Goal: Task Accomplishment & Management: Manage account settings

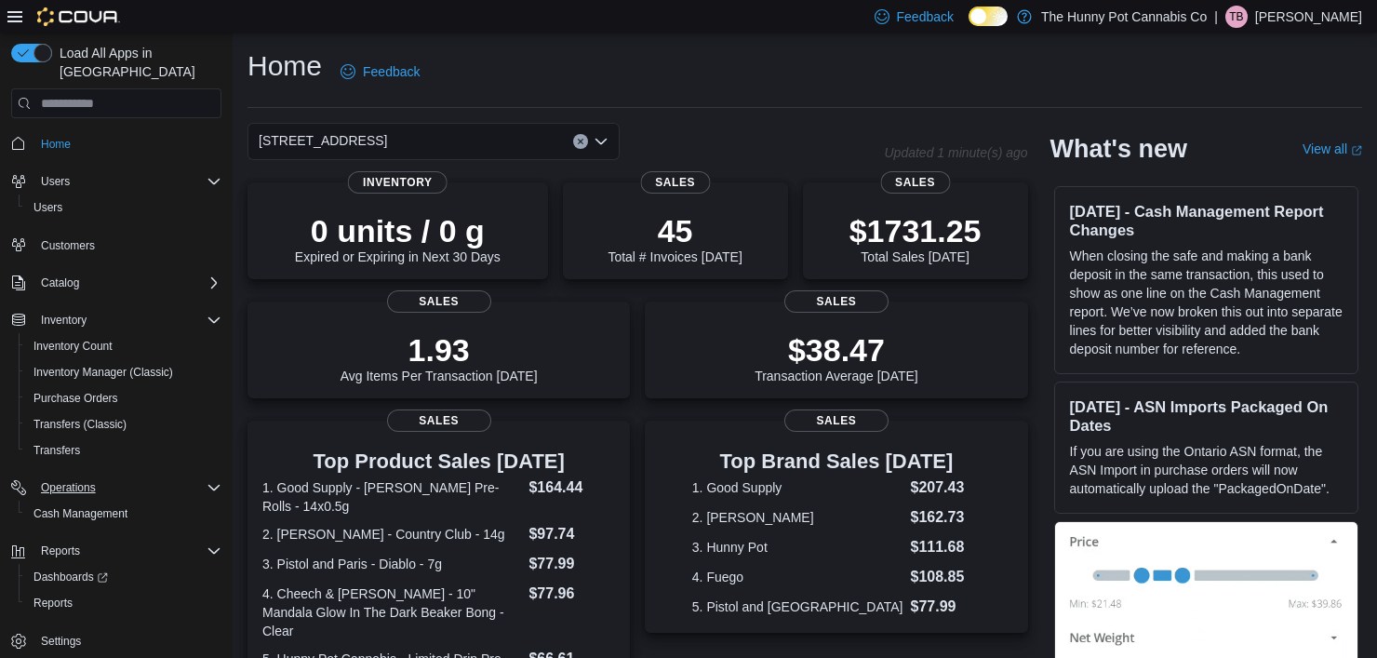
scroll to position [439, 0]
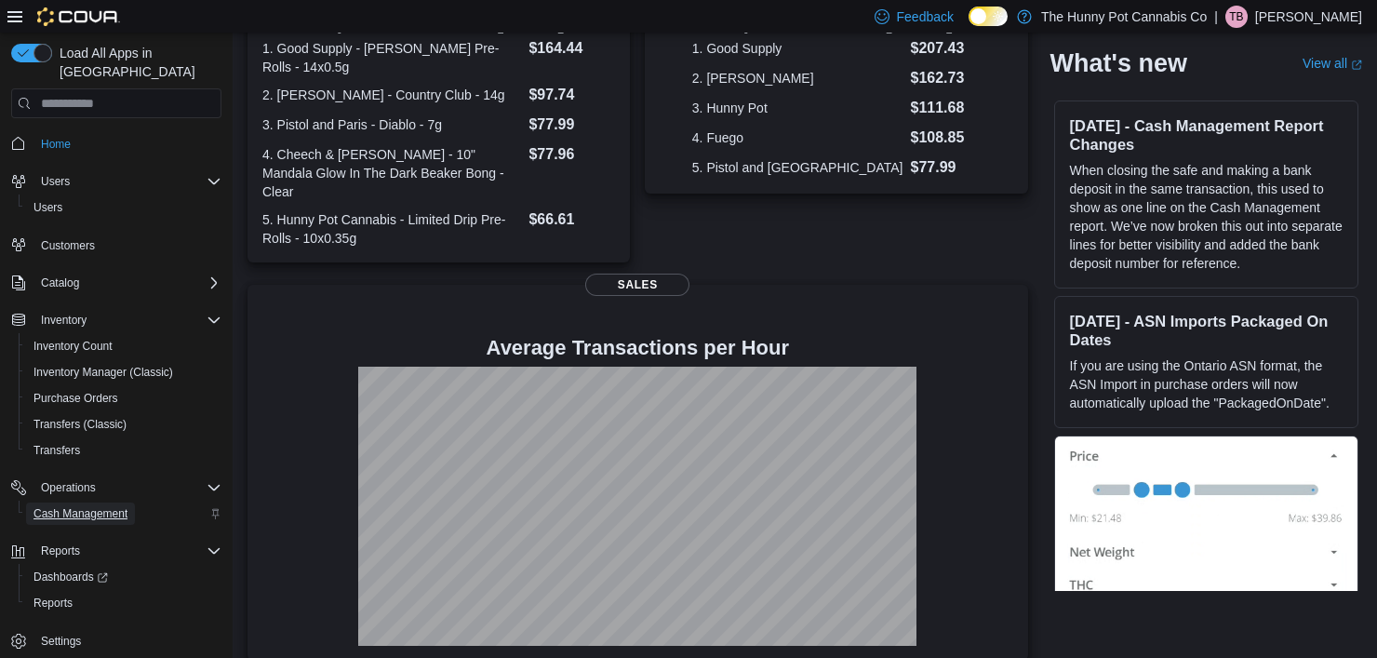
click at [76, 506] on span "Cash Management" at bounding box center [81, 513] width 94 height 15
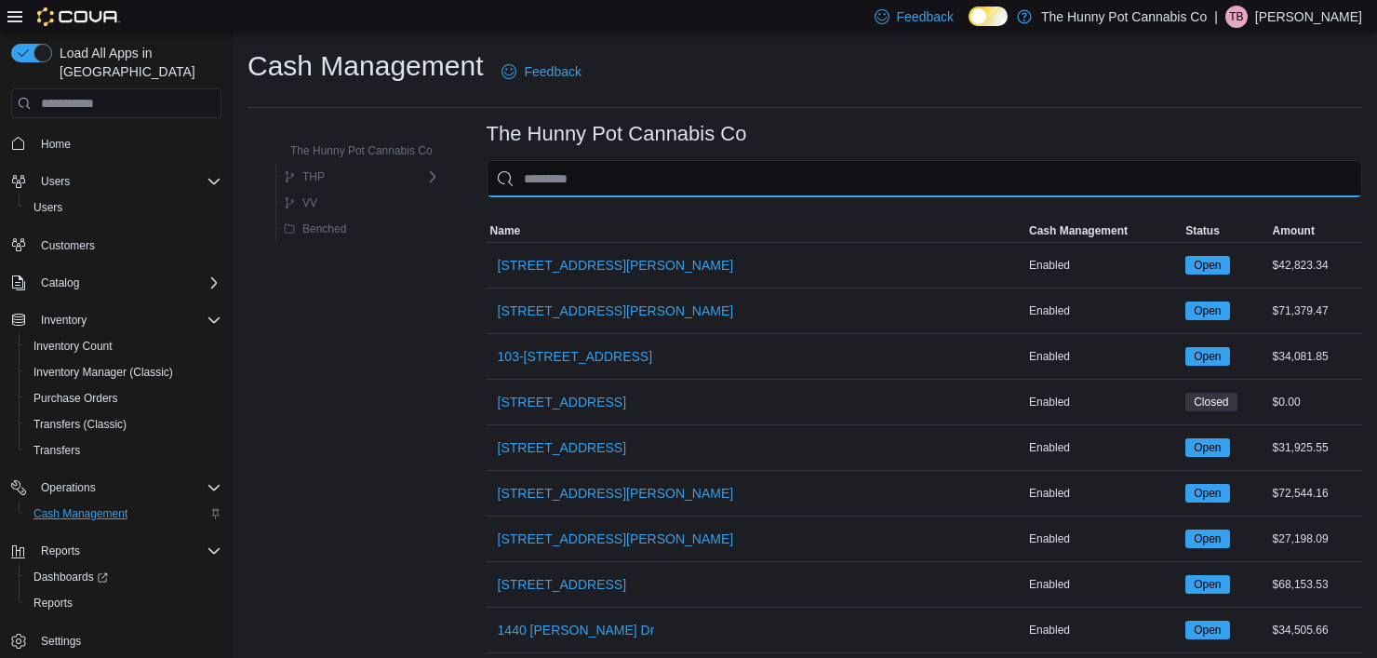
click at [625, 171] on input "This is a search bar. As you type, the results lower in the page will automatic…" at bounding box center [925, 178] width 876 height 37
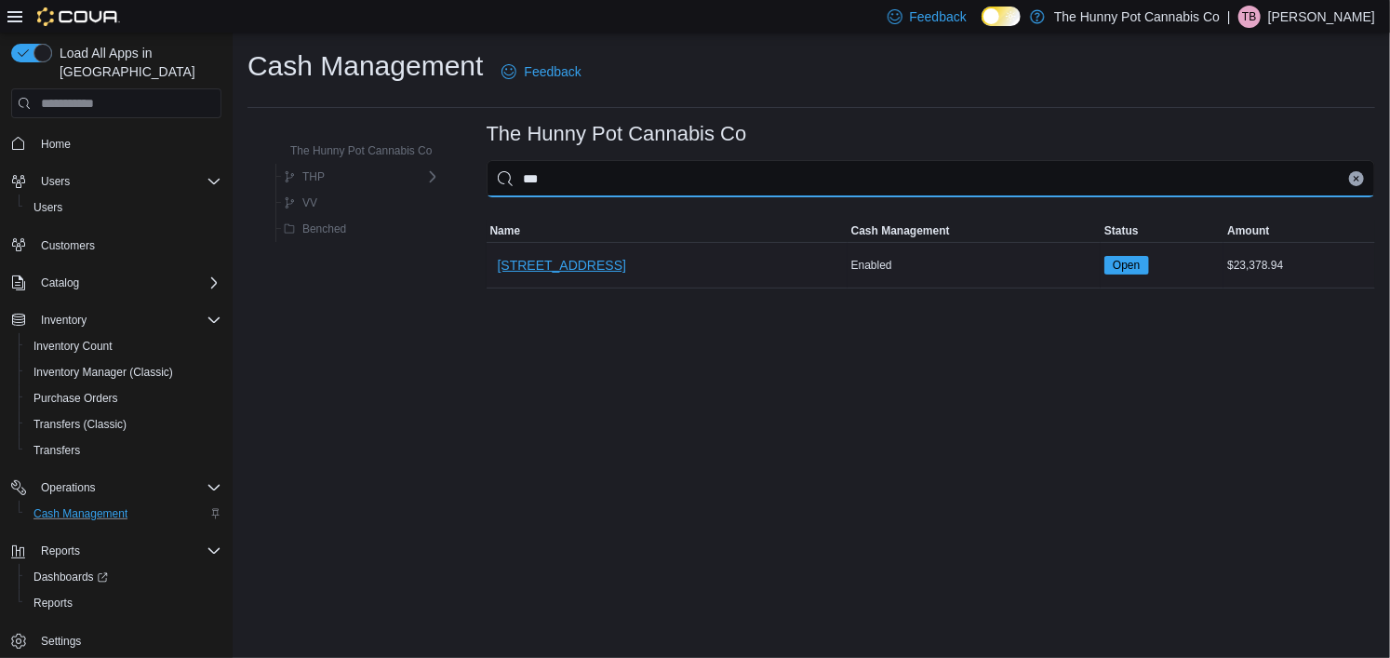
type input "***"
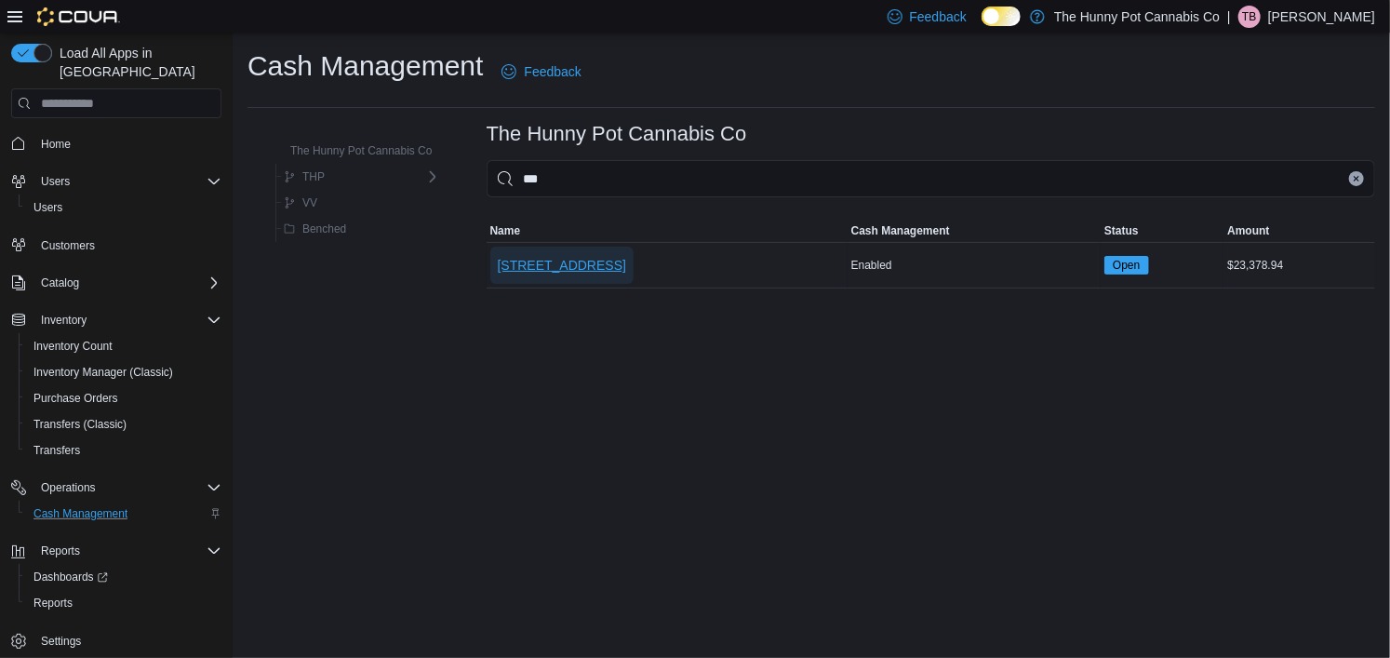
click at [595, 252] on span "[STREET_ADDRESS]" at bounding box center [562, 265] width 128 height 37
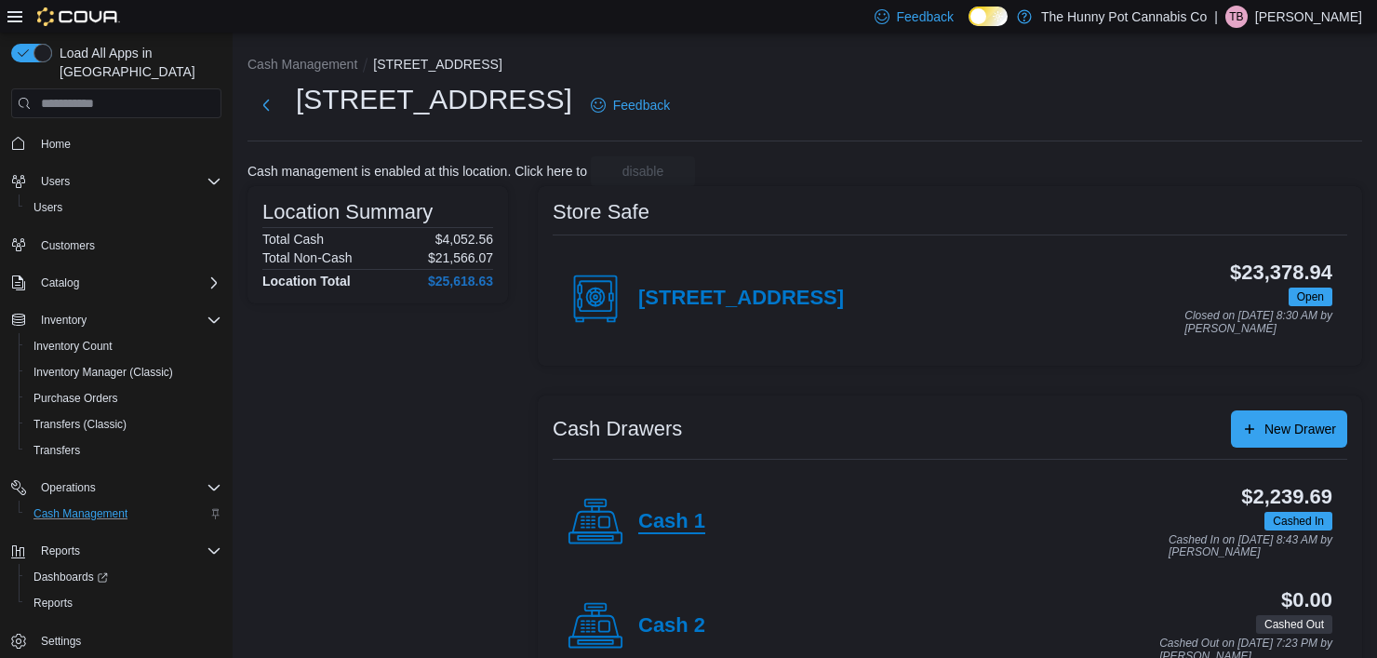
click at [670, 529] on h4 "Cash 1" at bounding box center [671, 522] width 67 height 24
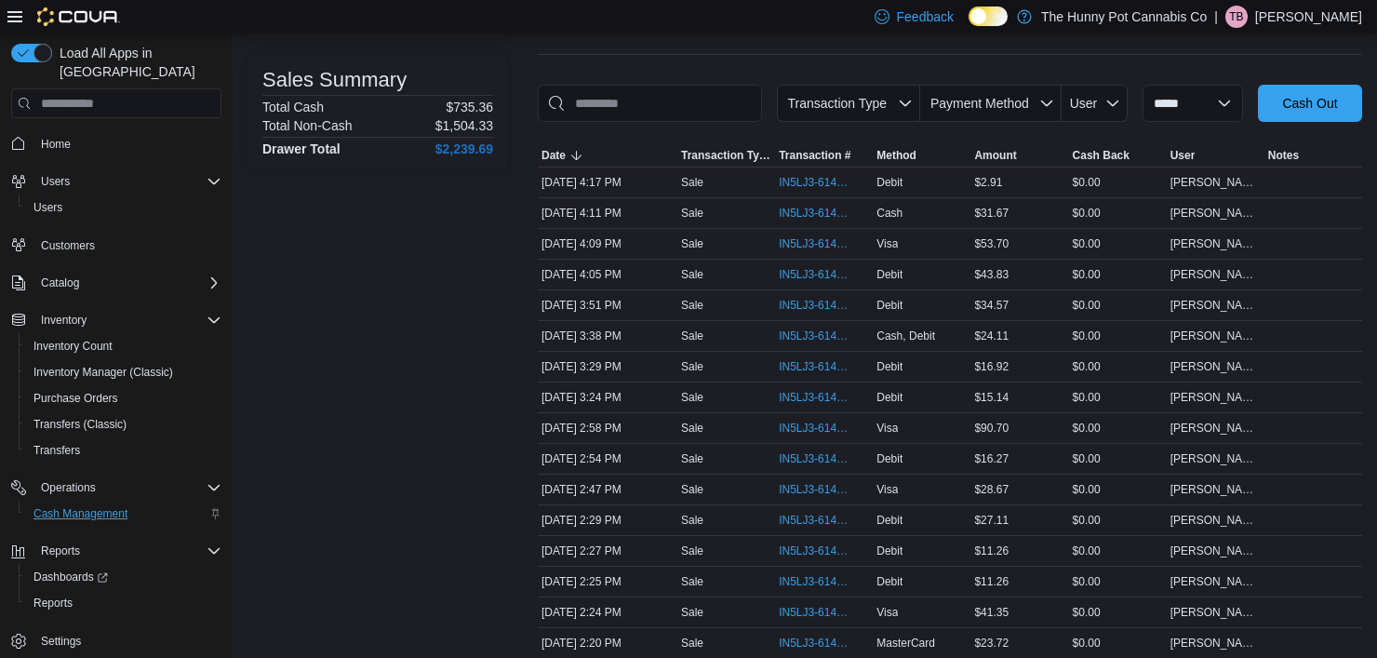
scroll to position [263, 0]
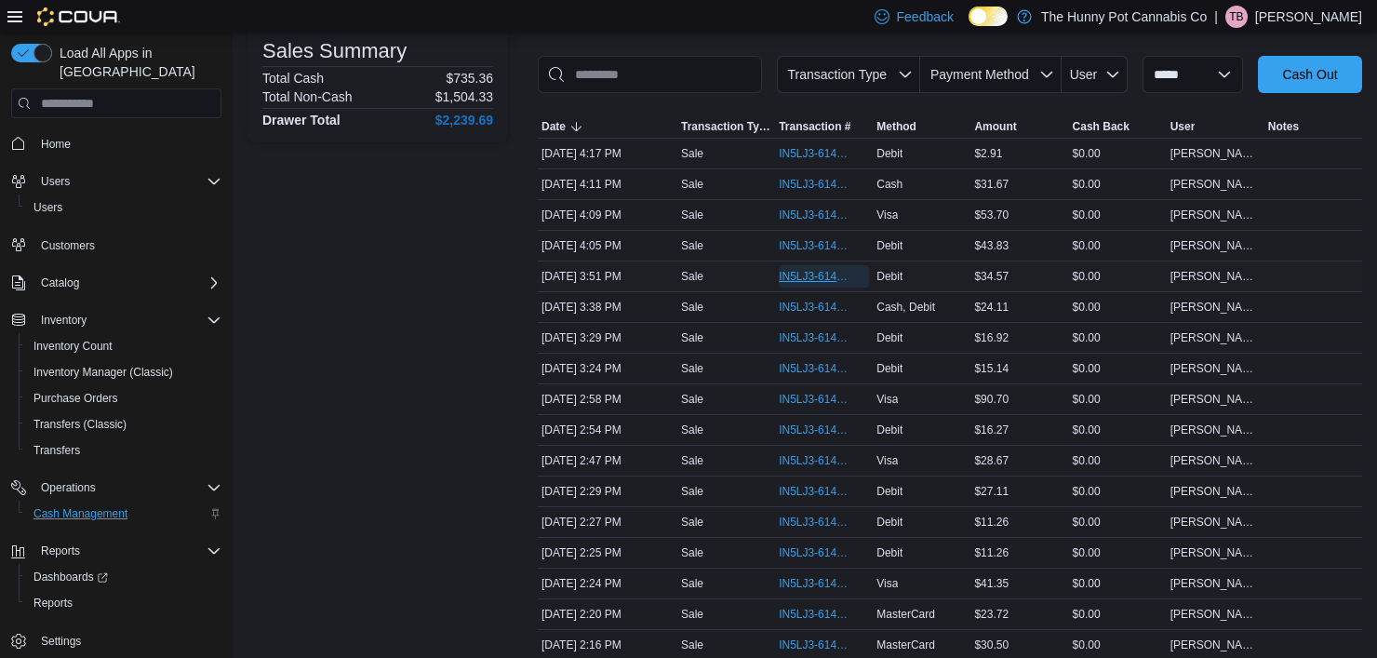
click at [802, 269] on span "IN5LJ3-6142001" at bounding box center [815, 276] width 72 height 15
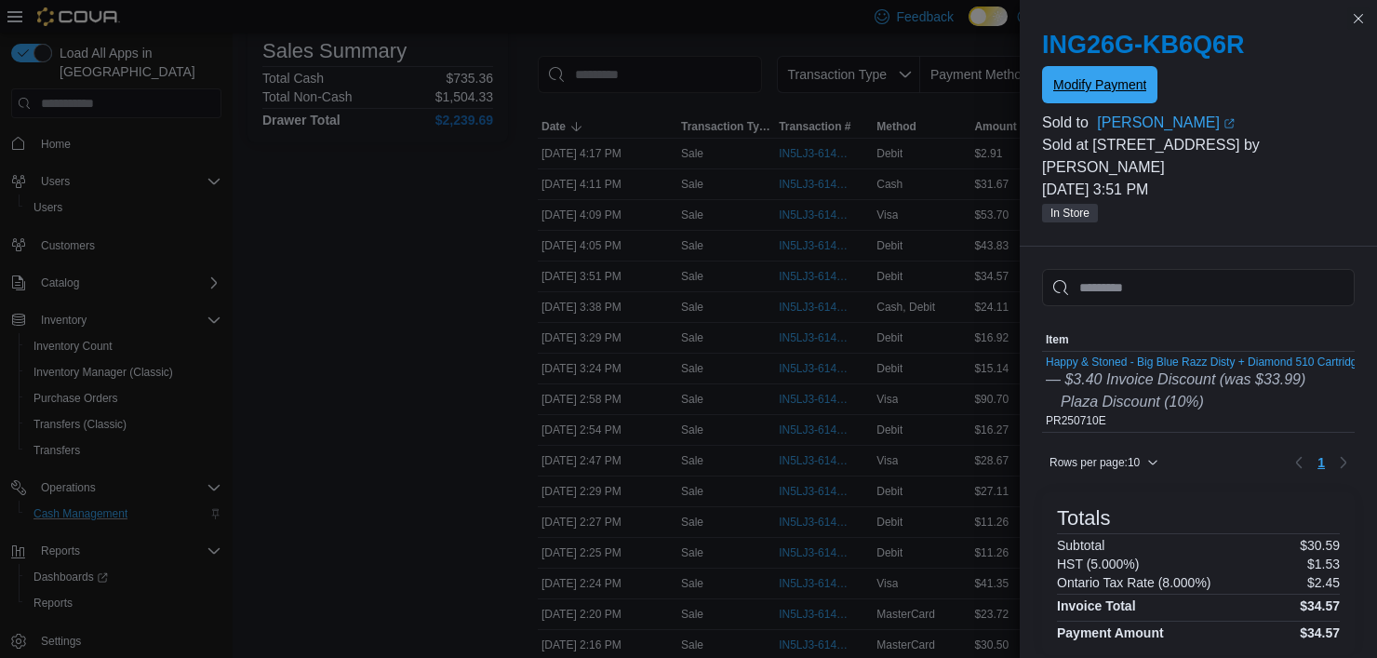
click at [1067, 85] on span "Modify Payment" at bounding box center [1100, 84] width 93 height 19
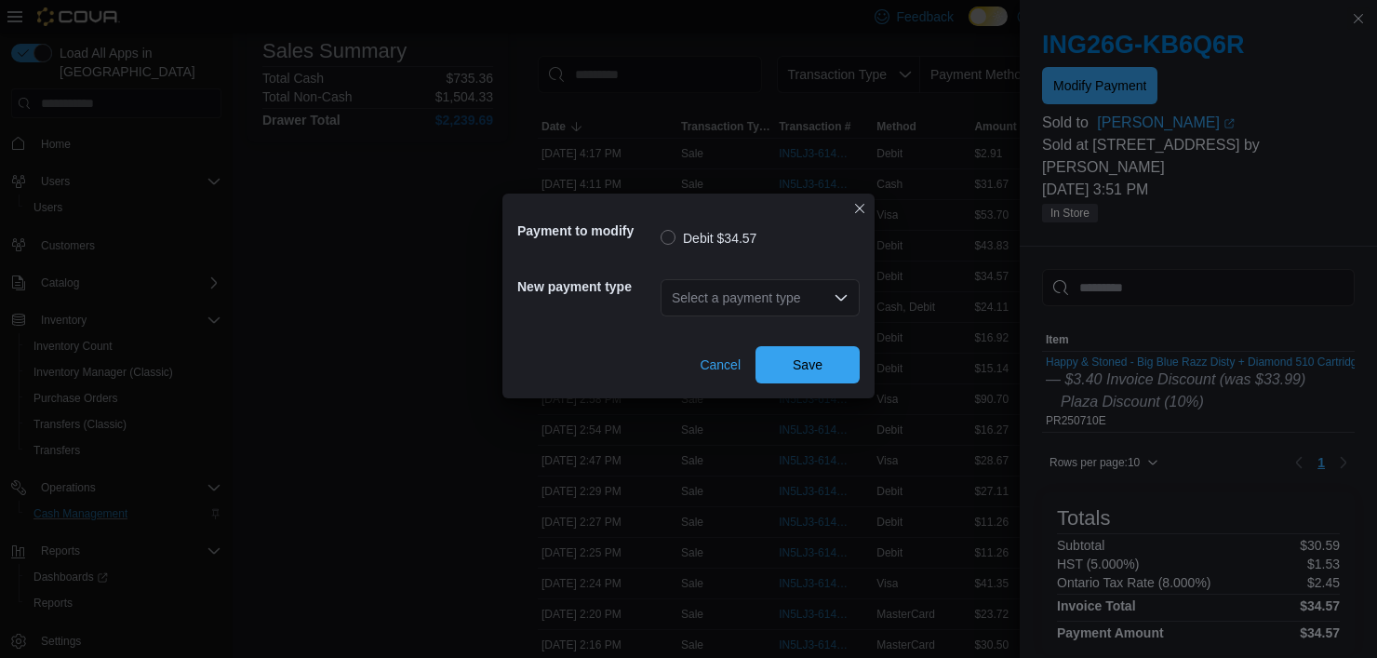
click at [799, 301] on div "Select a payment type" at bounding box center [760, 297] width 199 height 37
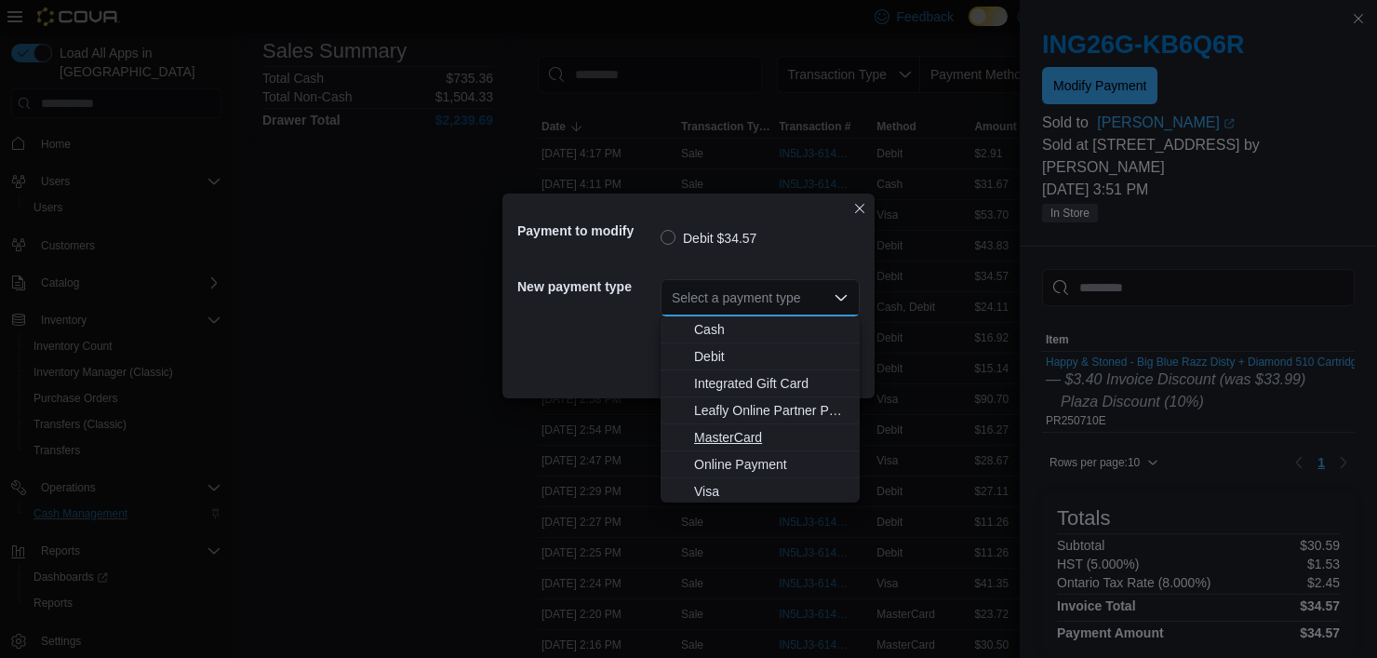
click at [747, 448] on button "MasterCard" at bounding box center [760, 437] width 199 height 27
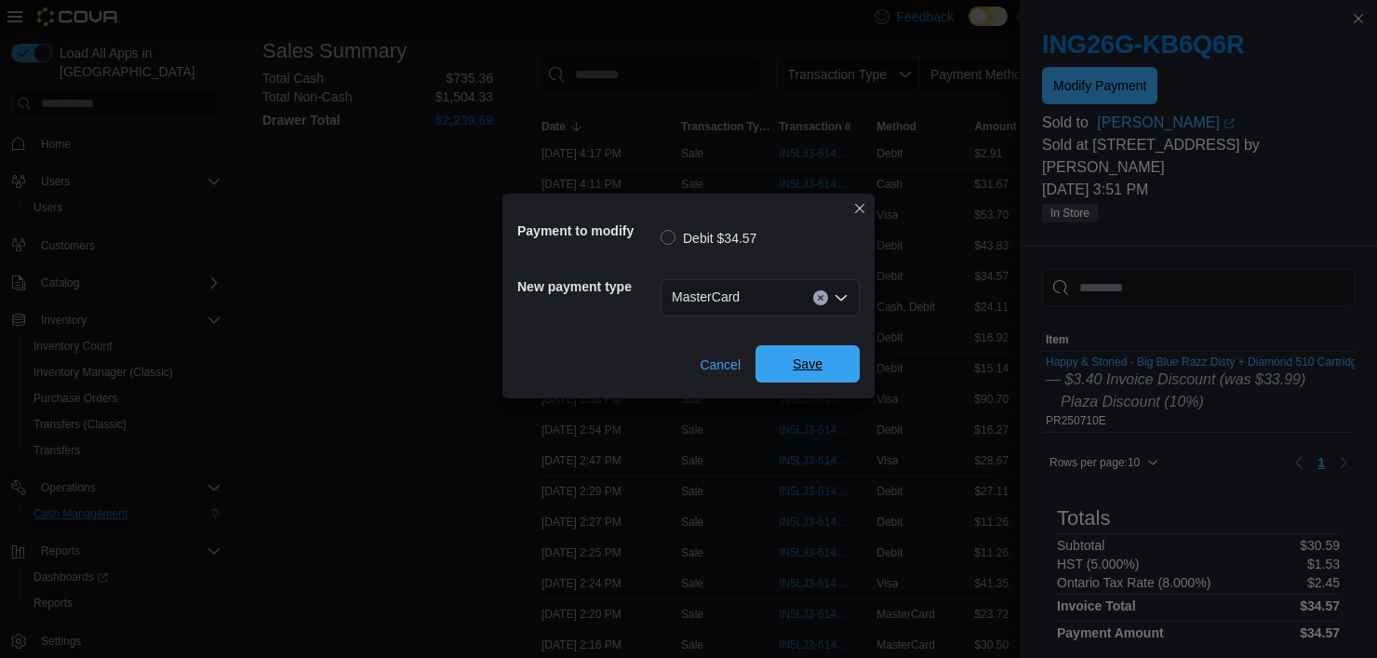
click at [833, 356] on span "Save" at bounding box center [808, 363] width 82 height 37
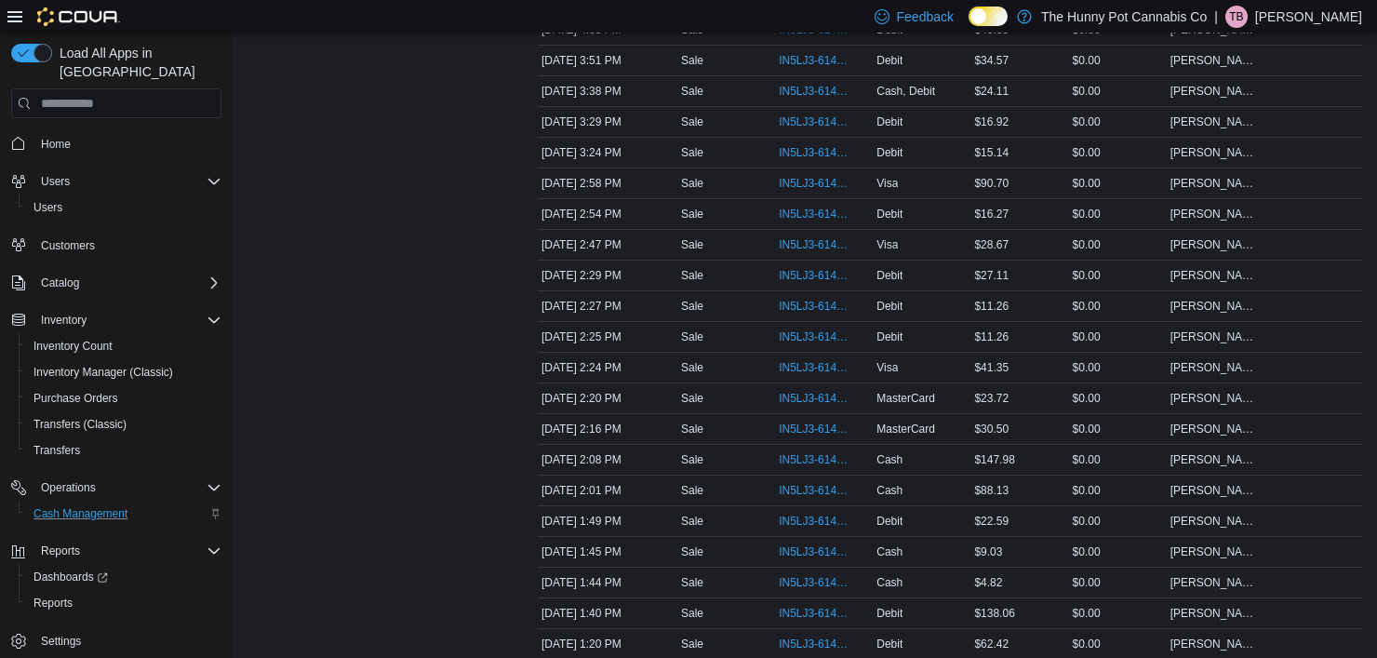
scroll to position [512, 0]
click at [793, 614] on span "IN5LJ3-6140834" at bounding box center [824, 611] width 90 height 22
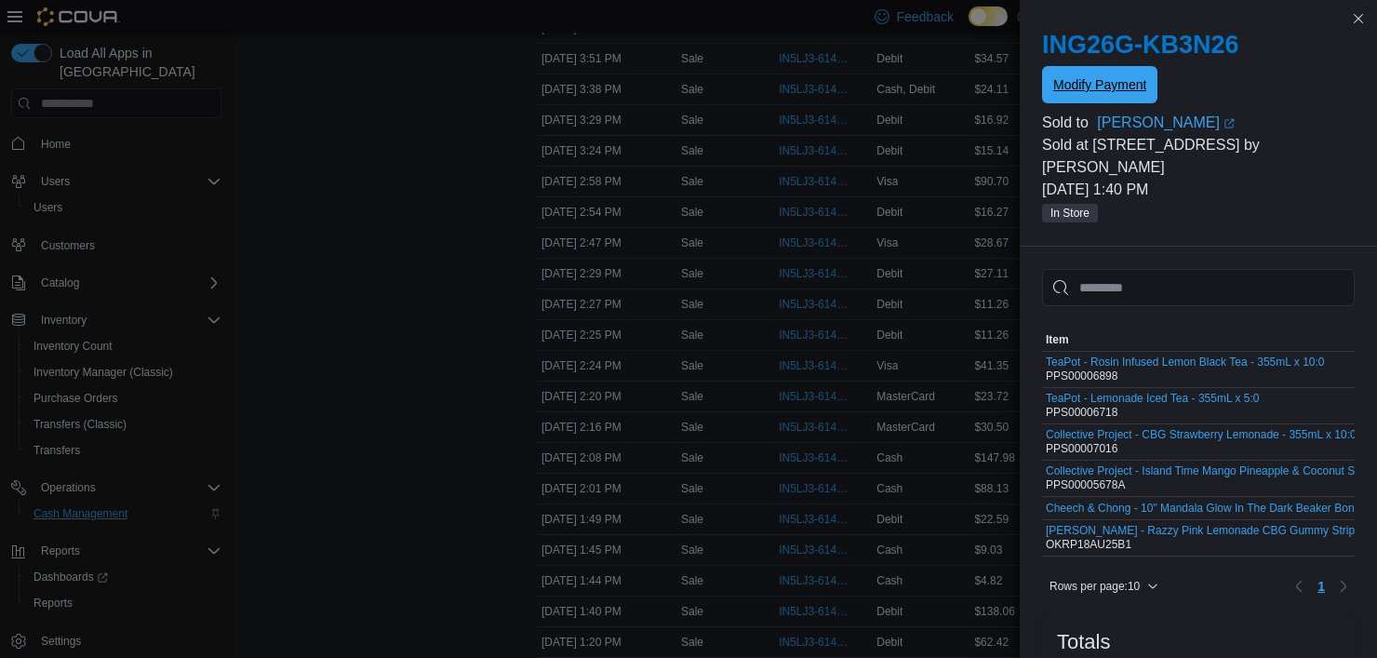
click at [1111, 87] on span "Modify Payment" at bounding box center [1100, 84] width 93 height 19
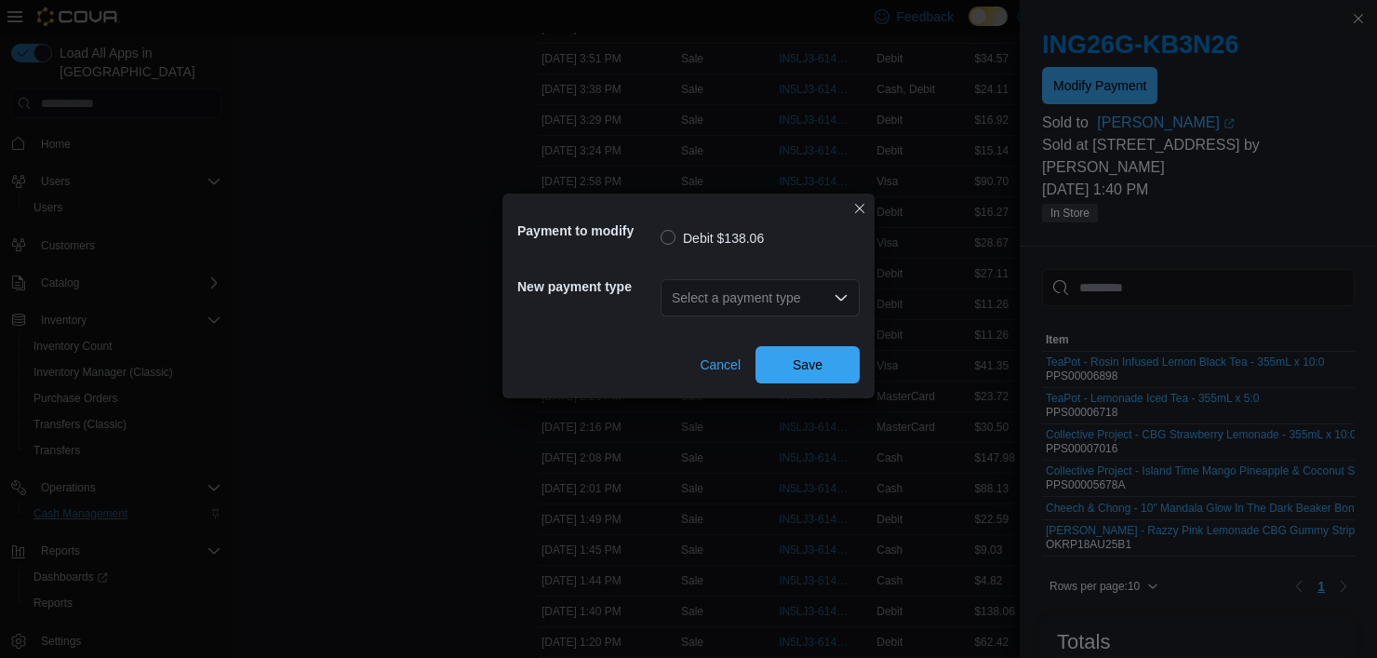
click at [843, 290] on icon "Open list of options" at bounding box center [841, 297] width 15 height 15
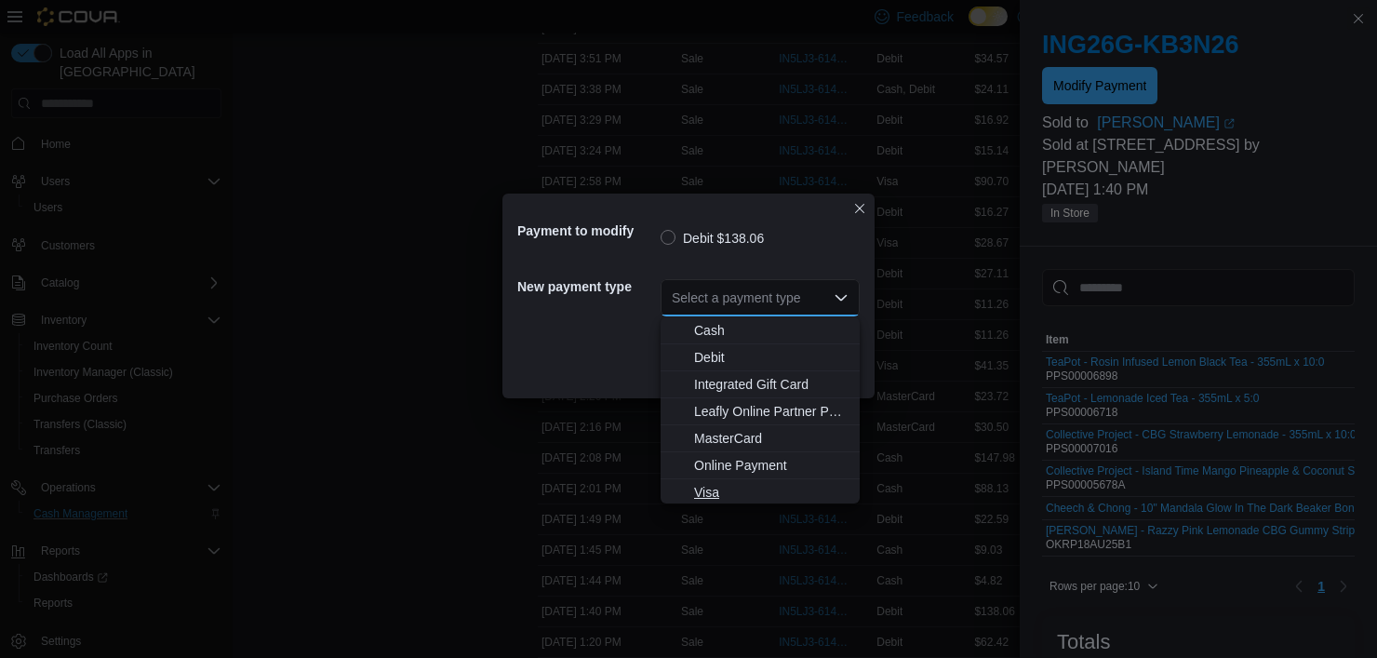
click at [719, 490] on span "Visa" at bounding box center [771, 492] width 154 height 19
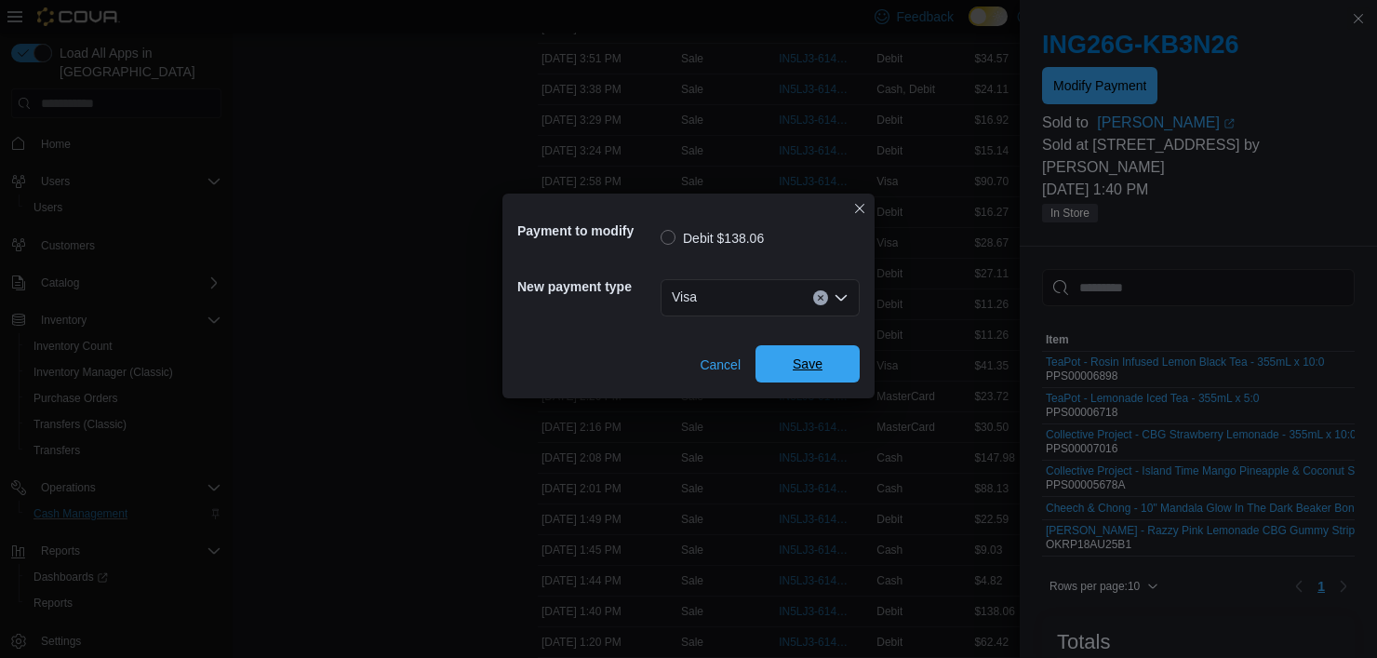
click at [826, 379] on span "Save" at bounding box center [808, 363] width 82 height 37
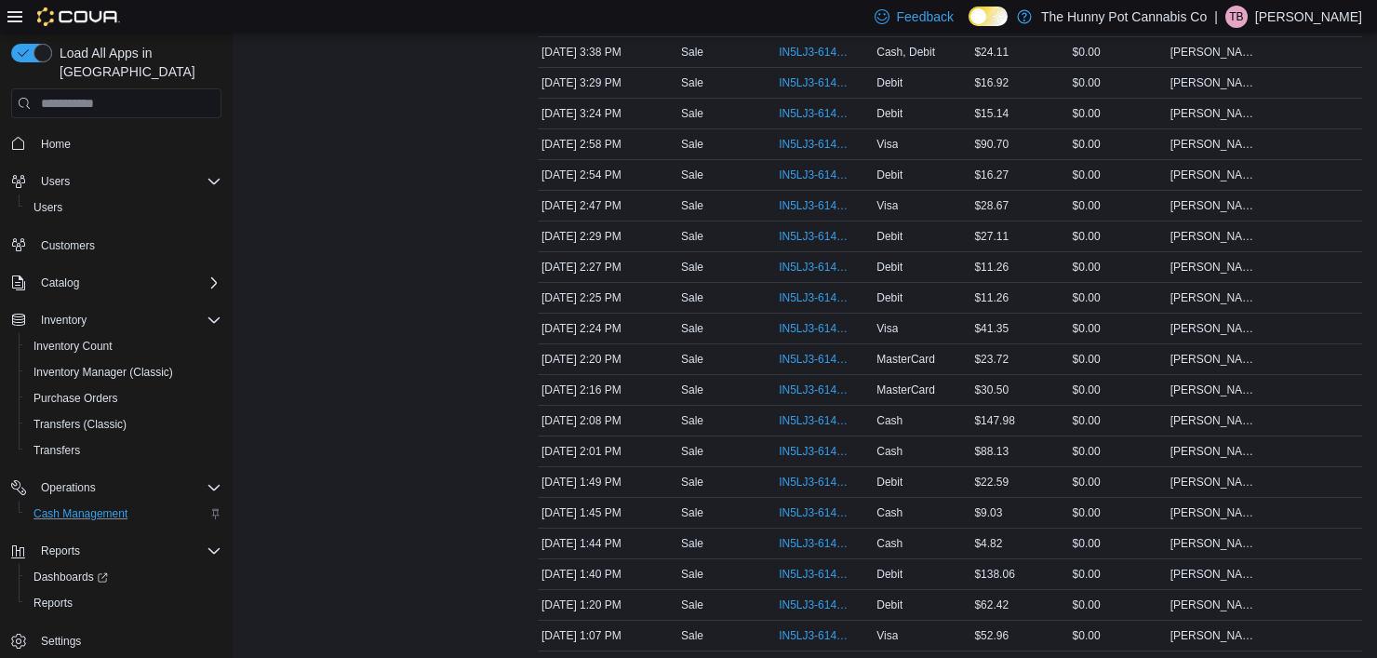
scroll to position [0, 0]
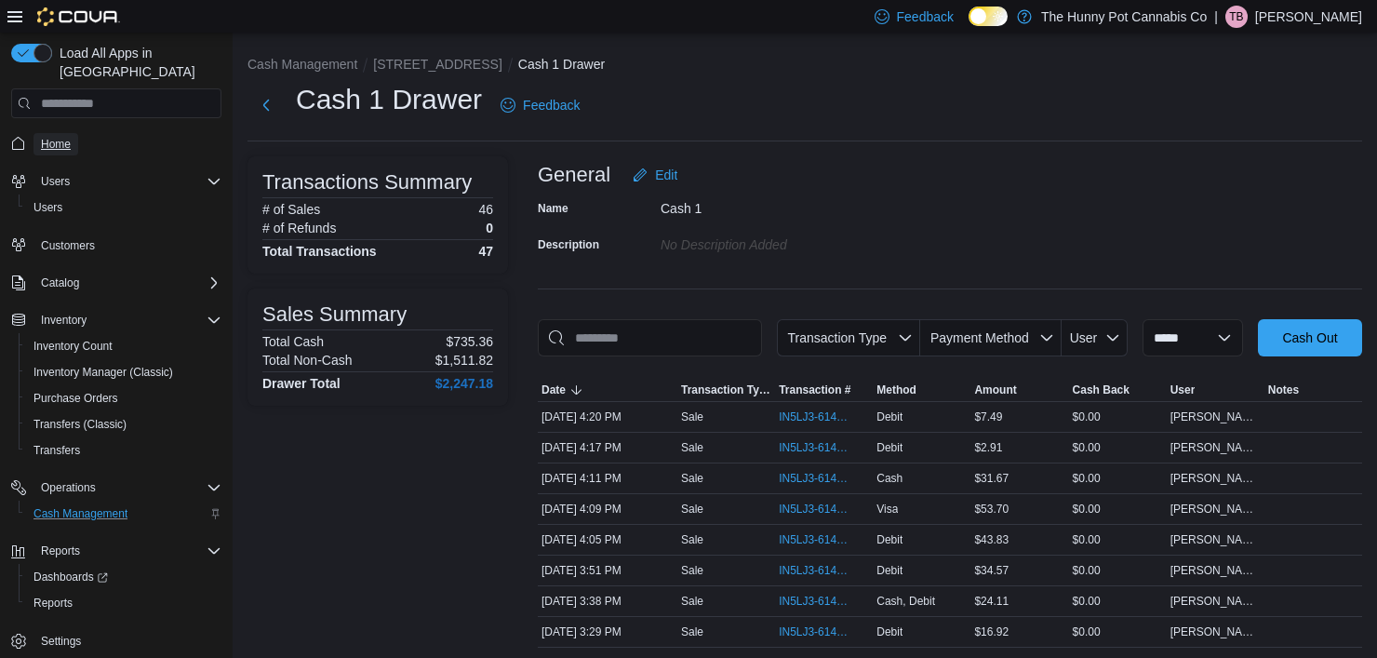
click at [46, 137] on span "Home" at bounding box center [56, 144] width 30 height 15
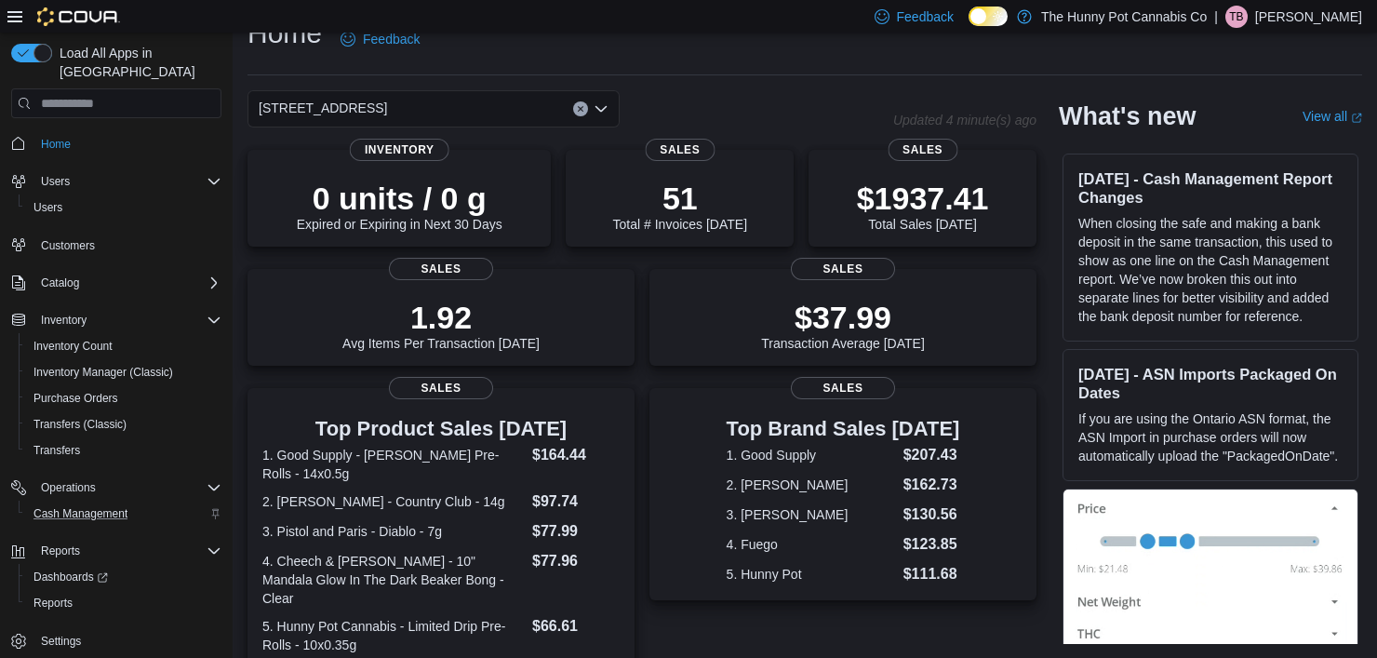
scroll to position [249, 0]
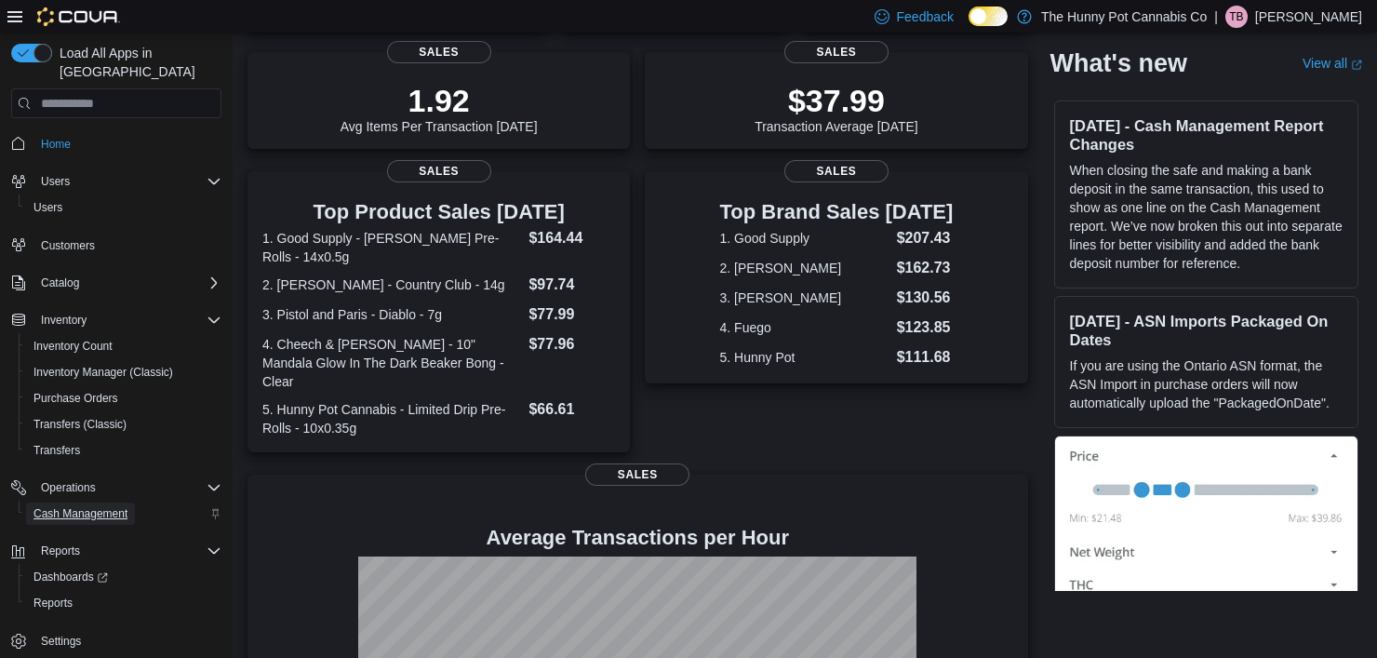
click at [96, 506] on span "Cash Management" at bounding box center [81, 513] width 94 height 15
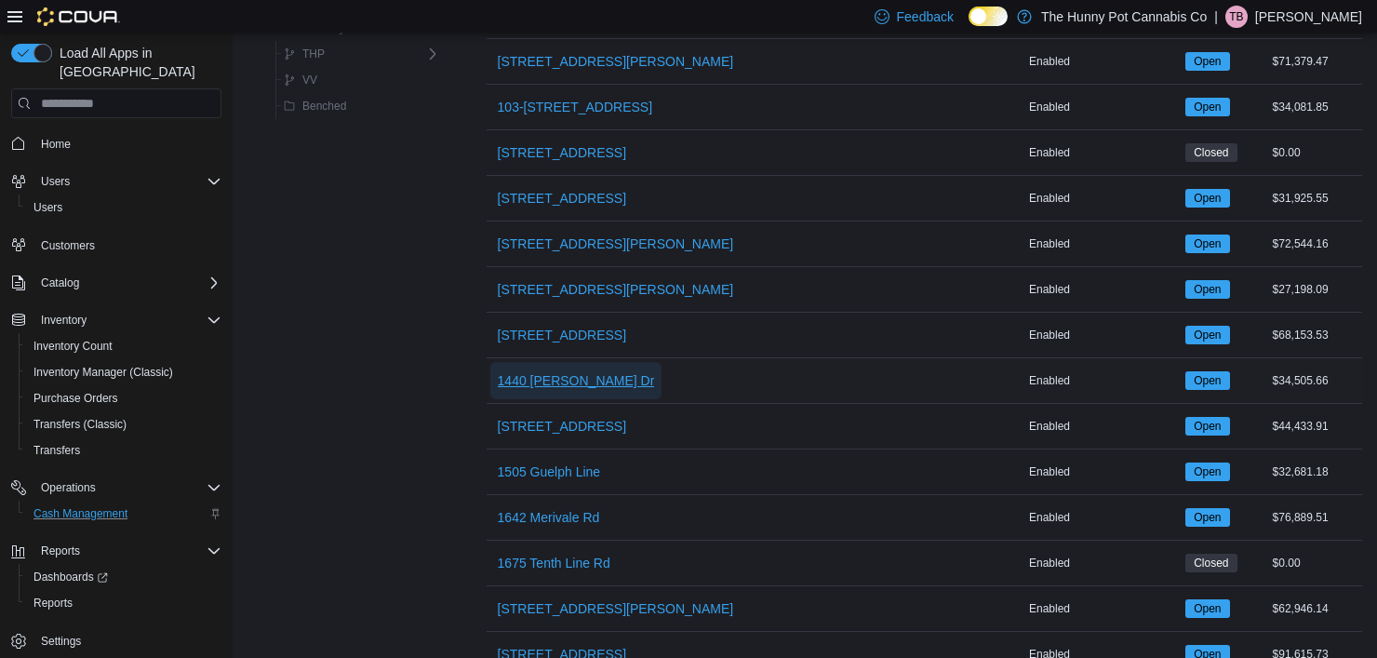
click at [509, 372] on span "1440 [PERSON_NAME] Dr" at bounding box center [576, 380] width 157 height 19
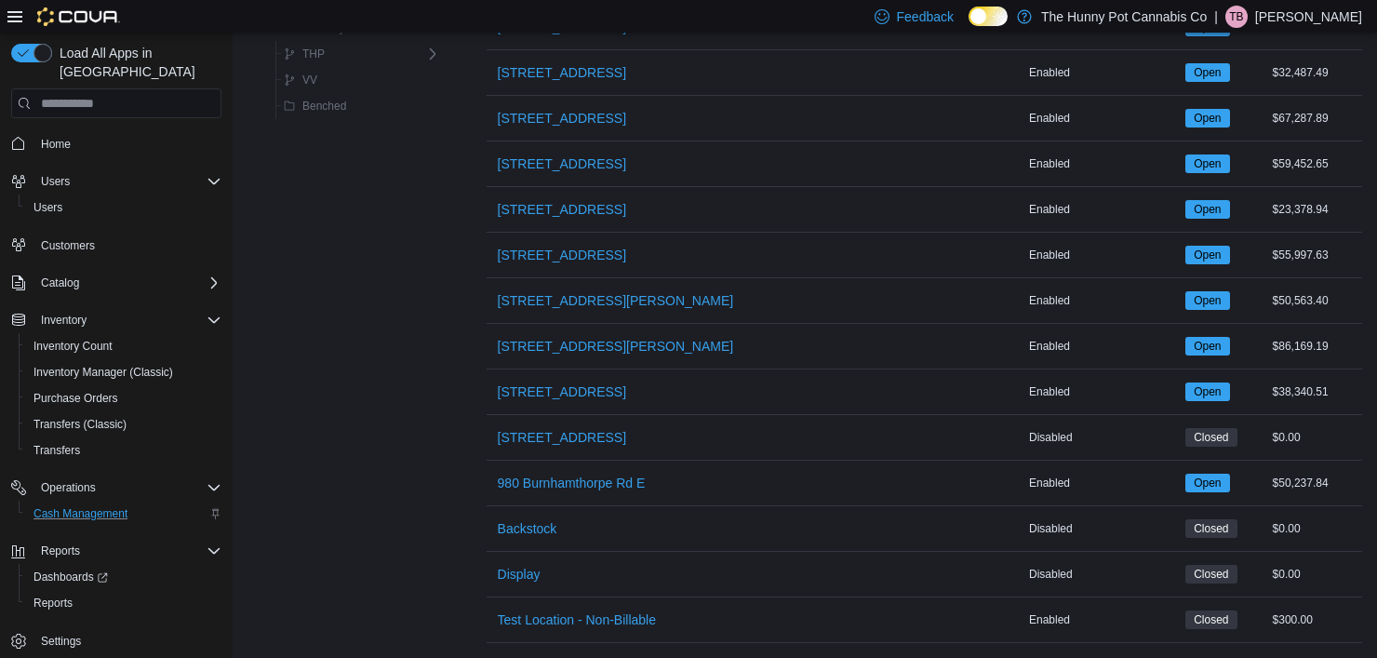
scroll to position [1552, 0]
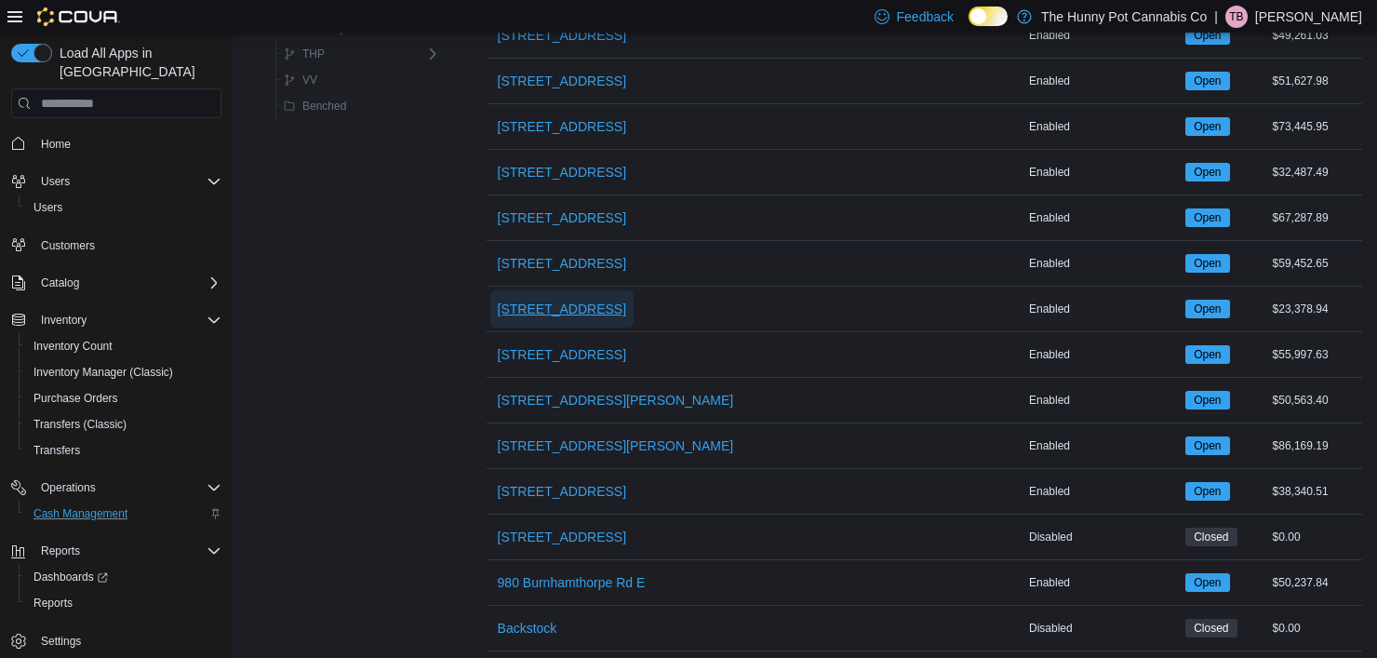
click at [597, 300] on span "[STREET_ADDRESS]" at bounding box center [562, 309] width 128 height 19
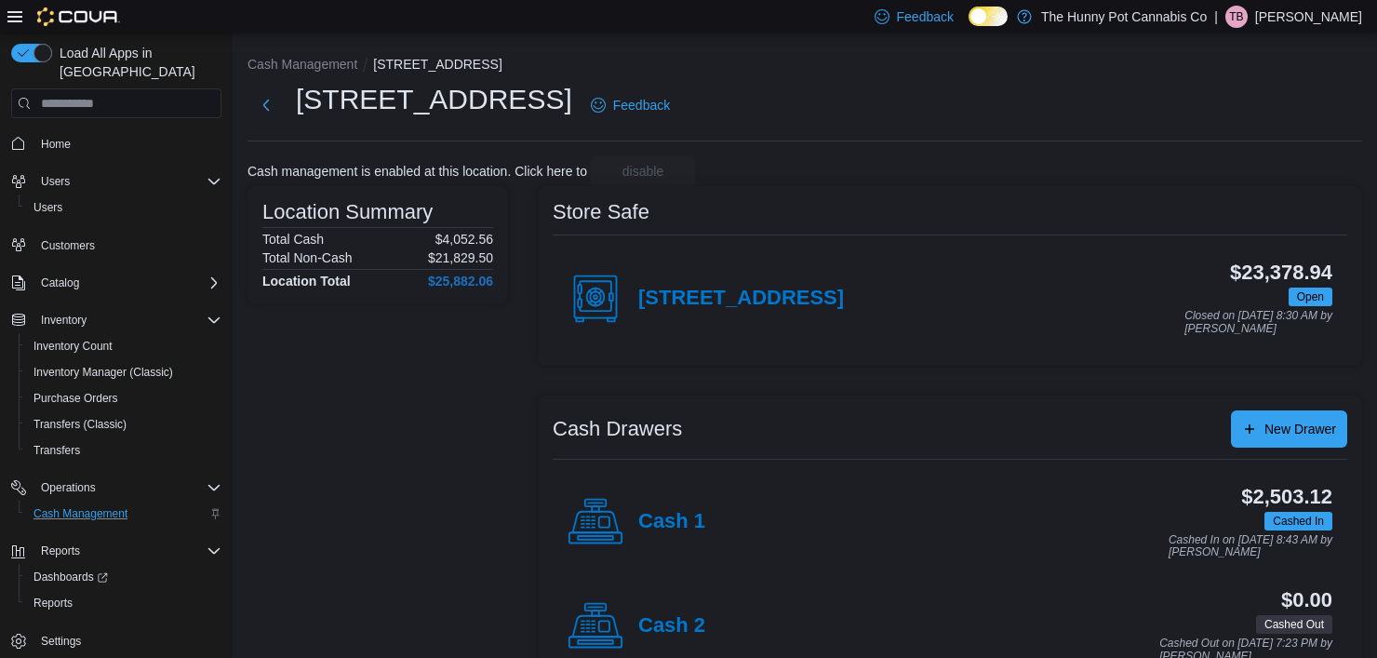
click at [651, 503] on div "Cash 1" at bounding box center [637, 522] width 138 height 56
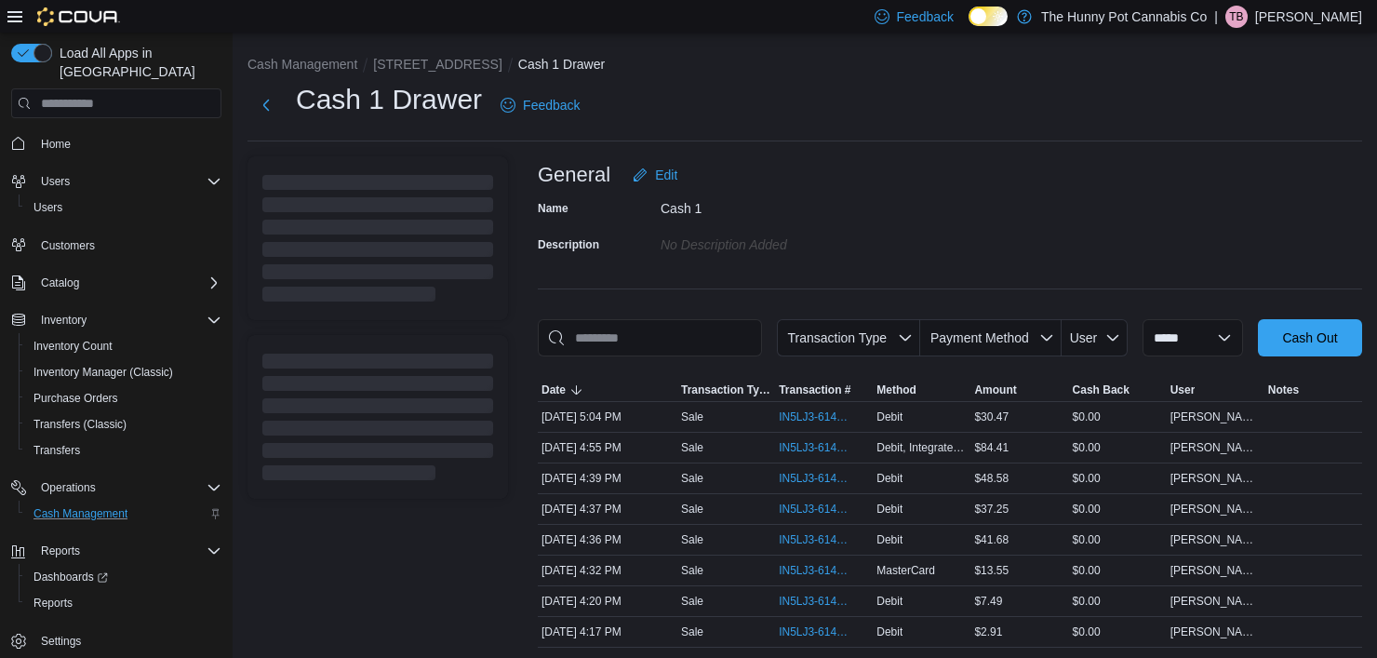
scroll to position [156, 0]
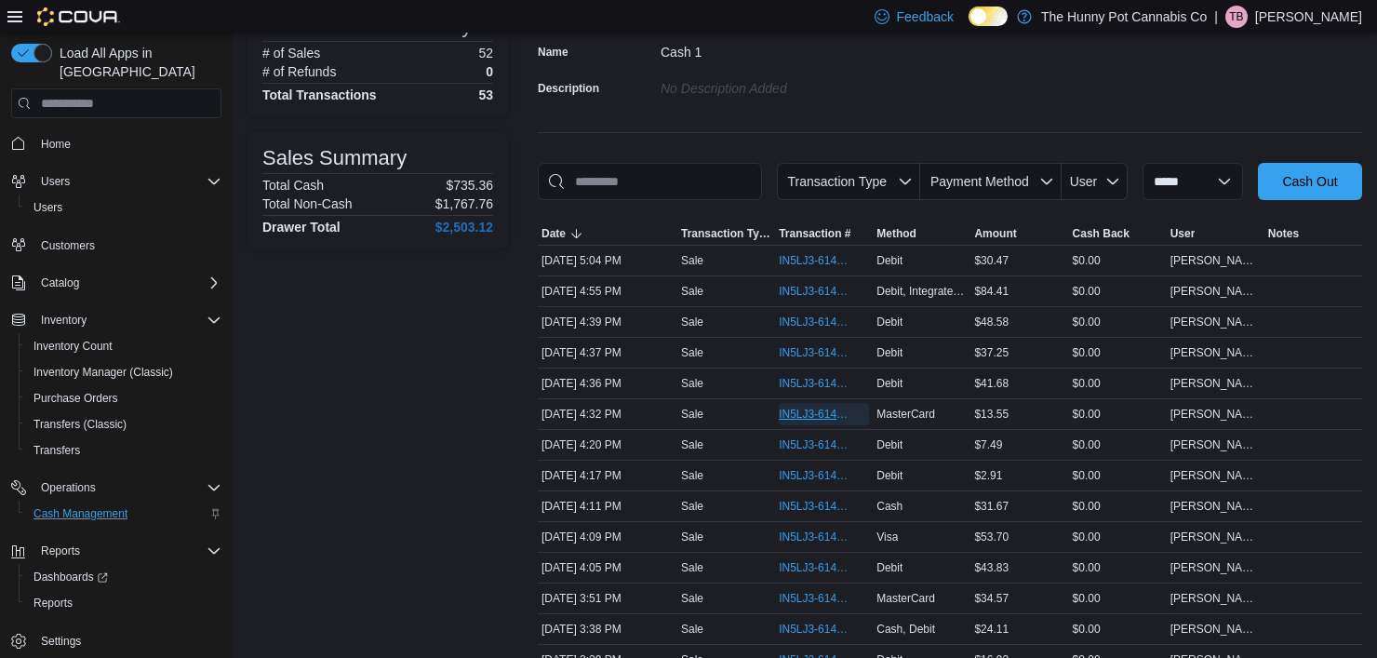
click at [807, 407] on span "IN5LJ3-6142439" at bounding box center [815, 414] width 72 height 15
click at [836, 293] on span "IN5LJ3-6142717" at bounding box center [815, 291] width 72 height 15
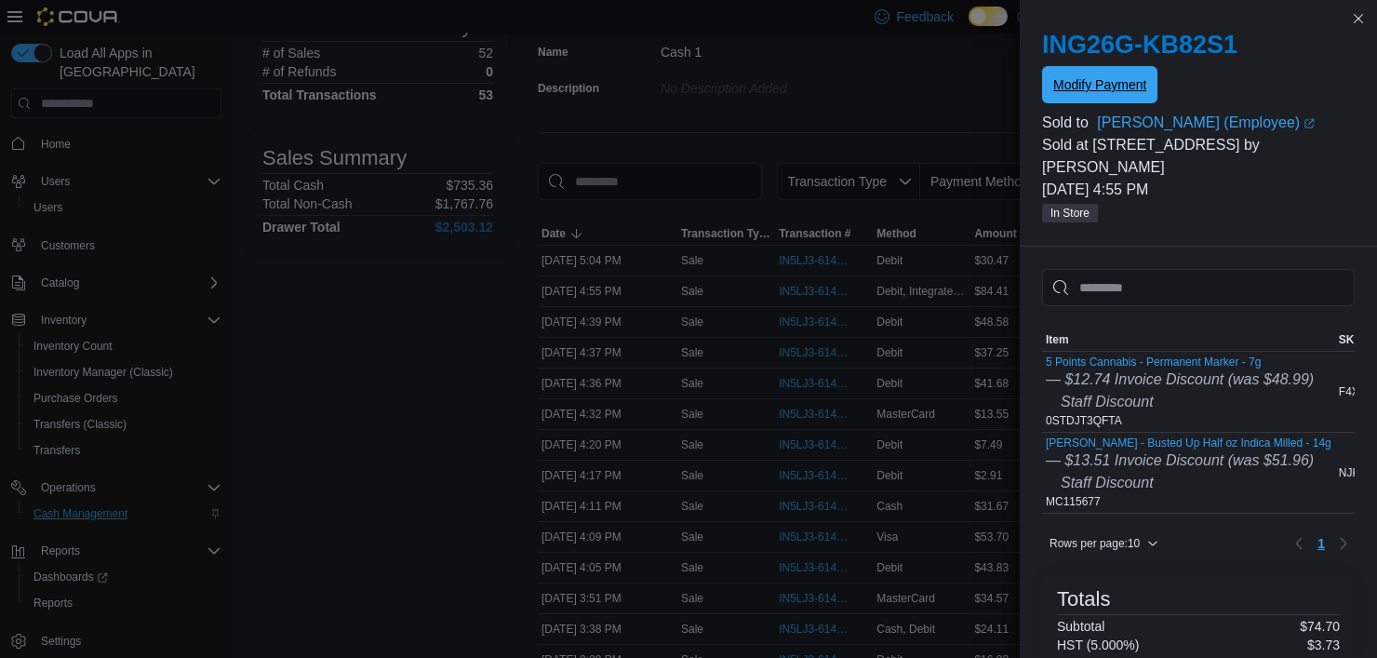
click at [1121, 94] on span "Modify Payment" at bounding box center [1100, 84] width 93 height 37
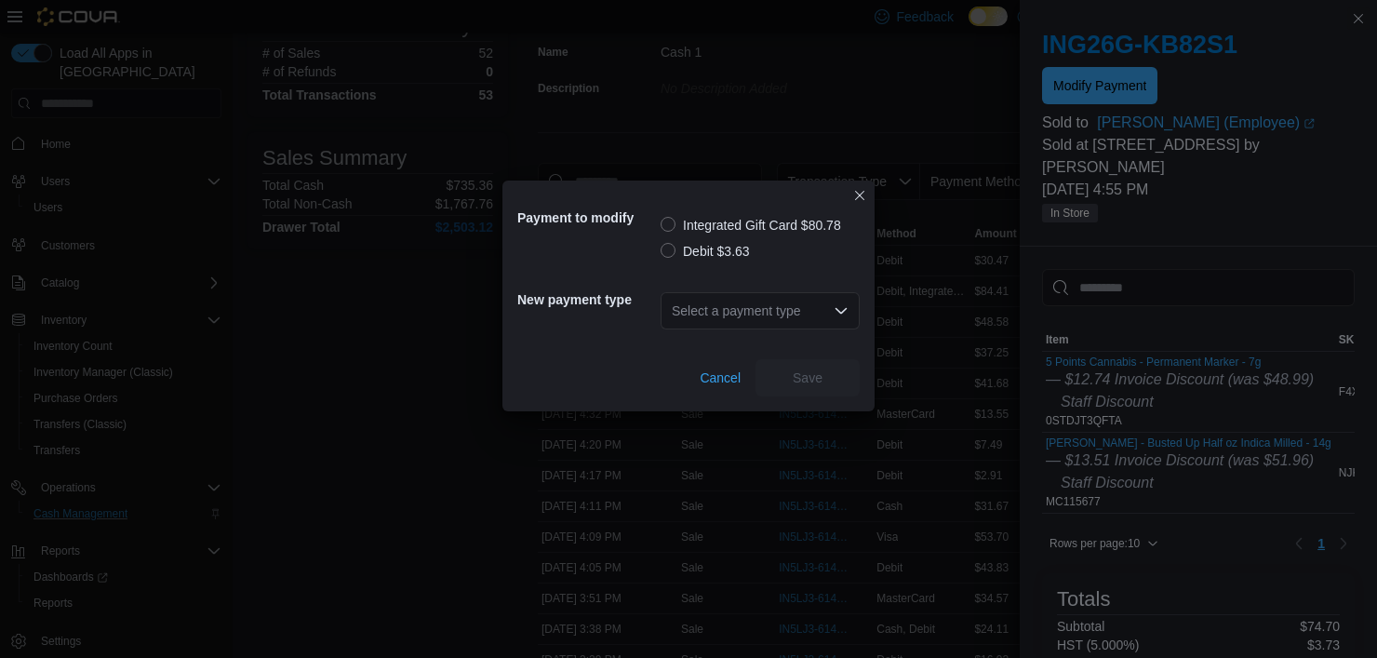
click at [822, 304] on div "Select a payment type" at bounding box center [760, 310] width 199 height 37
click at [662, 254] on label "Debit $3.63" at bounding box center [705, 251] width 89 height 22
click at [783, 339] on div "Select a payment type" at bounding box center [760, 311] width 199 height 60
click at [820, 300] on div "Select a payment type" at bounding box center [760, 310] width 199 height 37
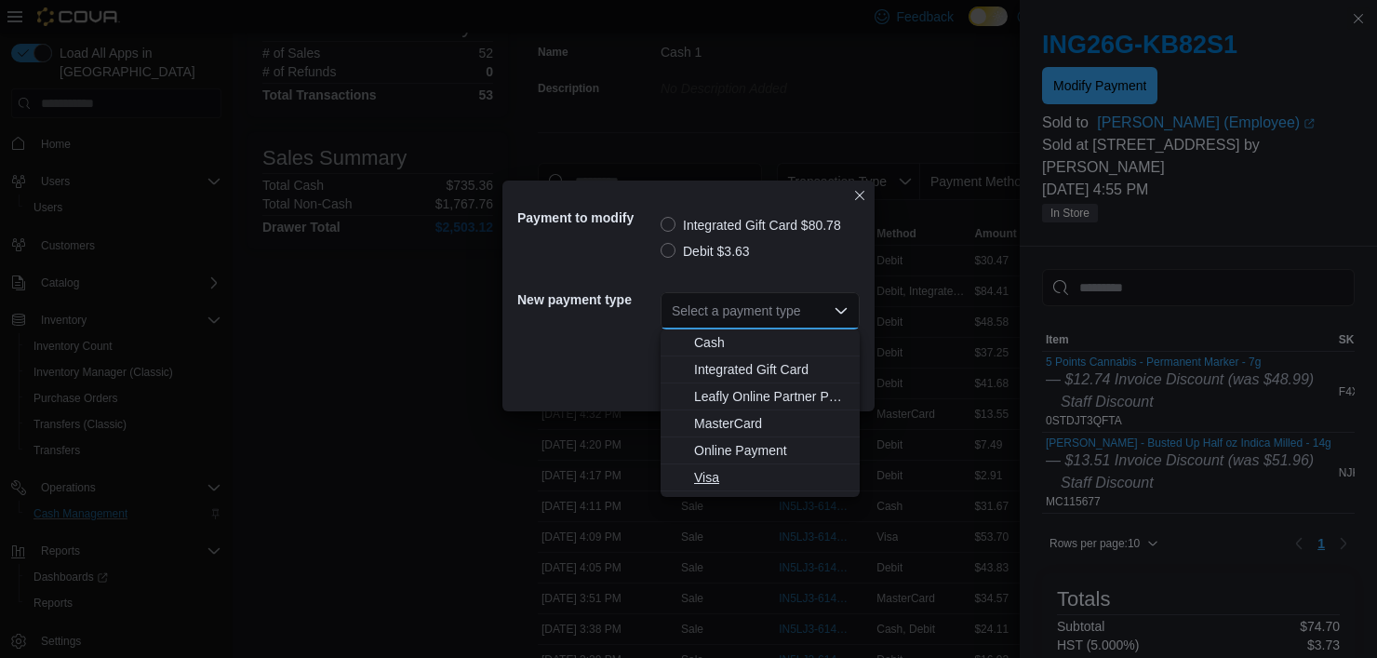
click at [753, 468] on span "Visa" at bounding box center [771, 477] width 154 height 19
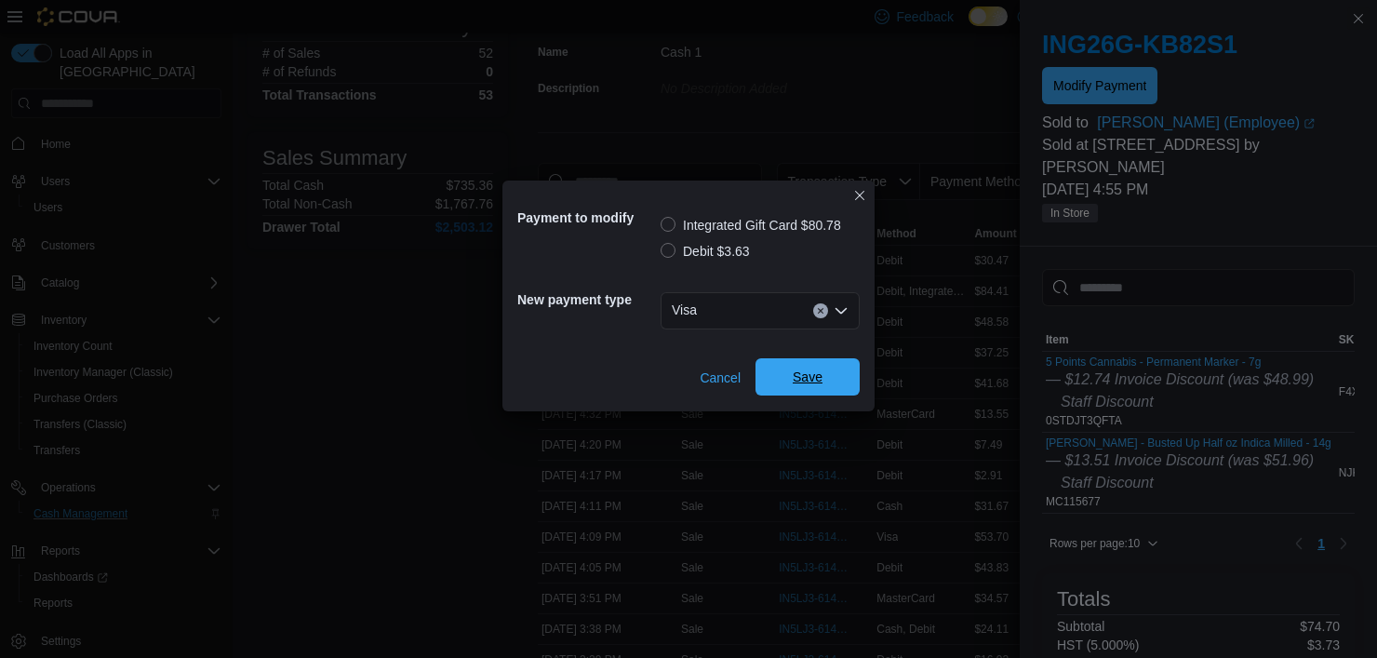
click at [834, 376] on span "Save" at bounding box center [808, 376] width 82 height 37
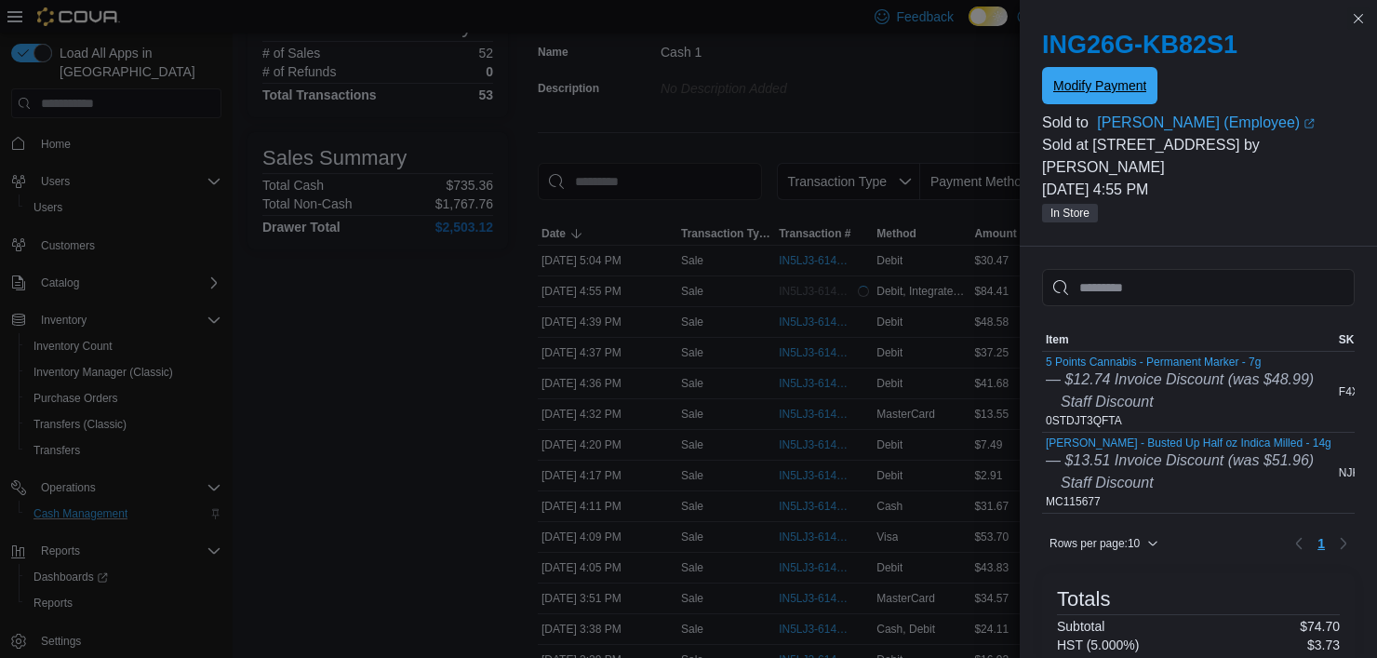
scroll to position [0, 0]
